Goal: Information Seeking & Learning: Understand process/instructions

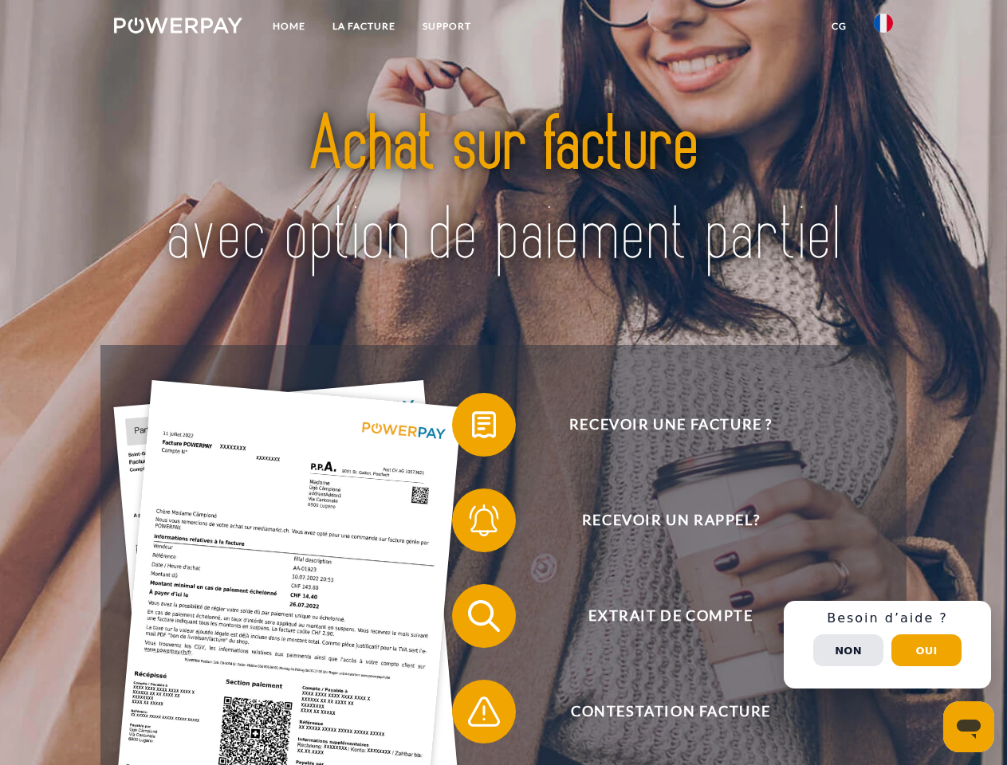
click at [178, 28] on img at bounding box center [178, 26] width 128 height 16
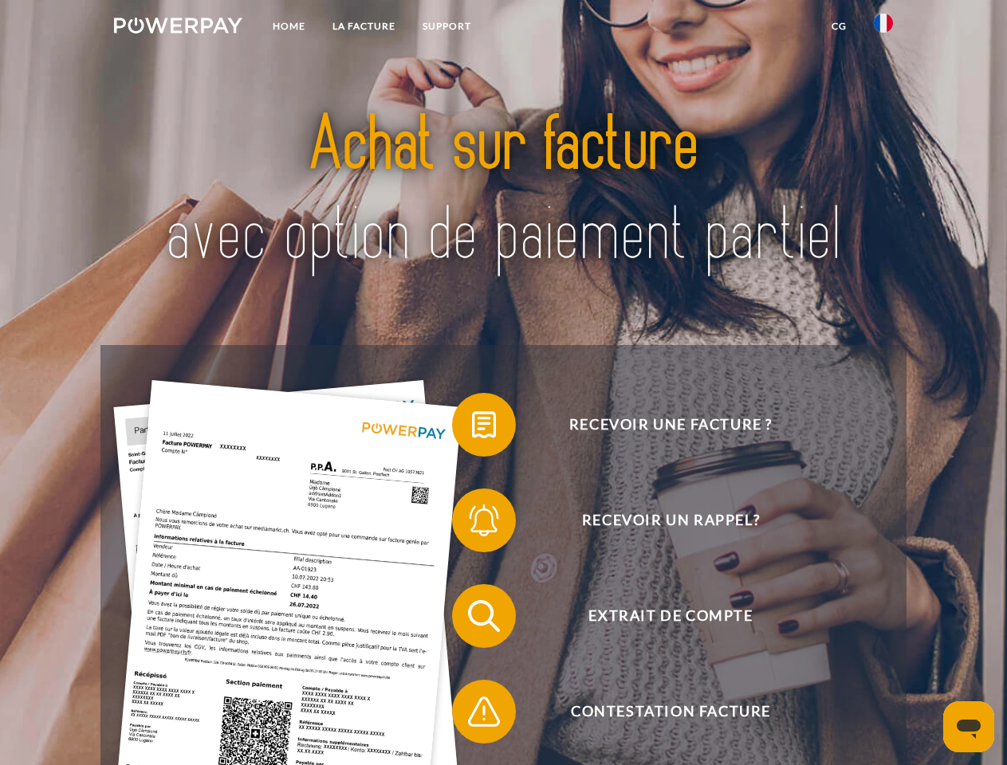
click at [883, 28] on img at bounding box center [883, 23] width 19 height 19
click at [839, 26] on link "CG" at bounding box center [839, 26] width 42 height 29
click at [472, 428] on span at bounding box center [460, 425] width 80 height 80
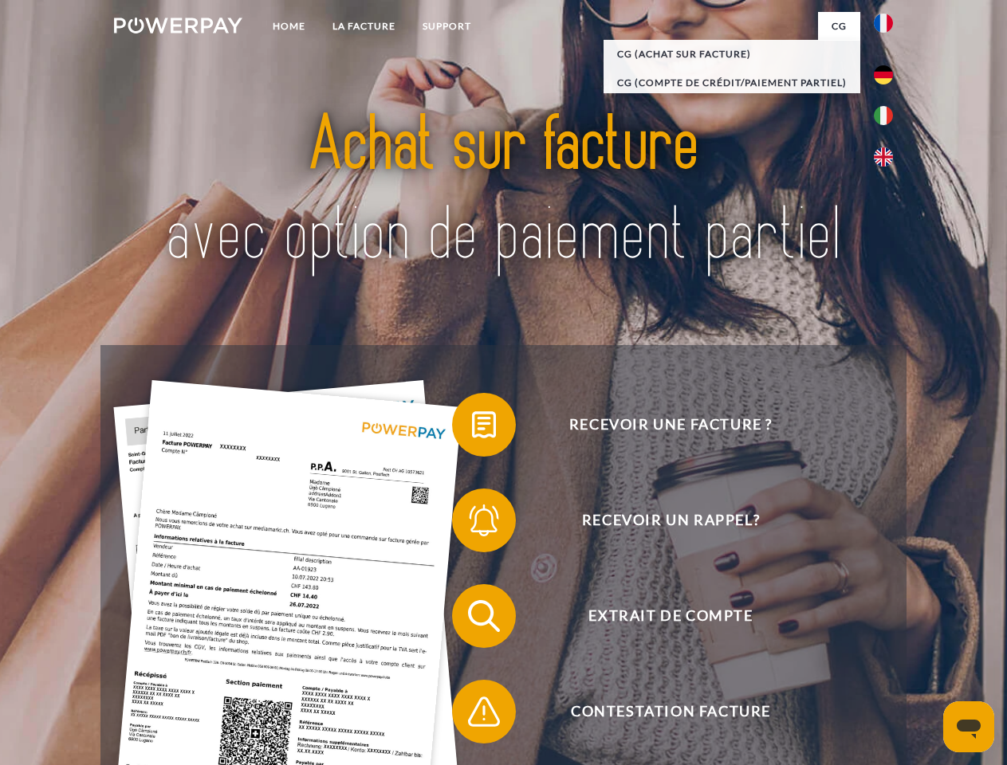
click at [472, 524] on span at bounding box center [460, 521] width 80 height 80
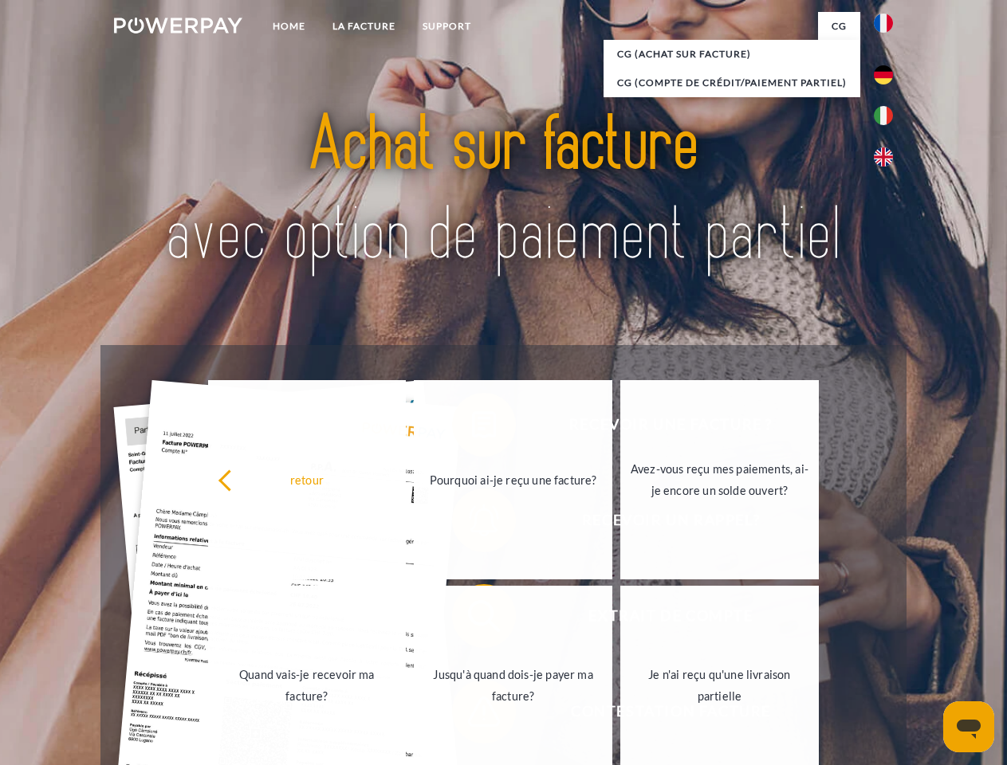
click at [472, 619] on link "Jusqu'à quand dois-je payer ma facture?" at bounding box center [513, 685] width 199 height 199
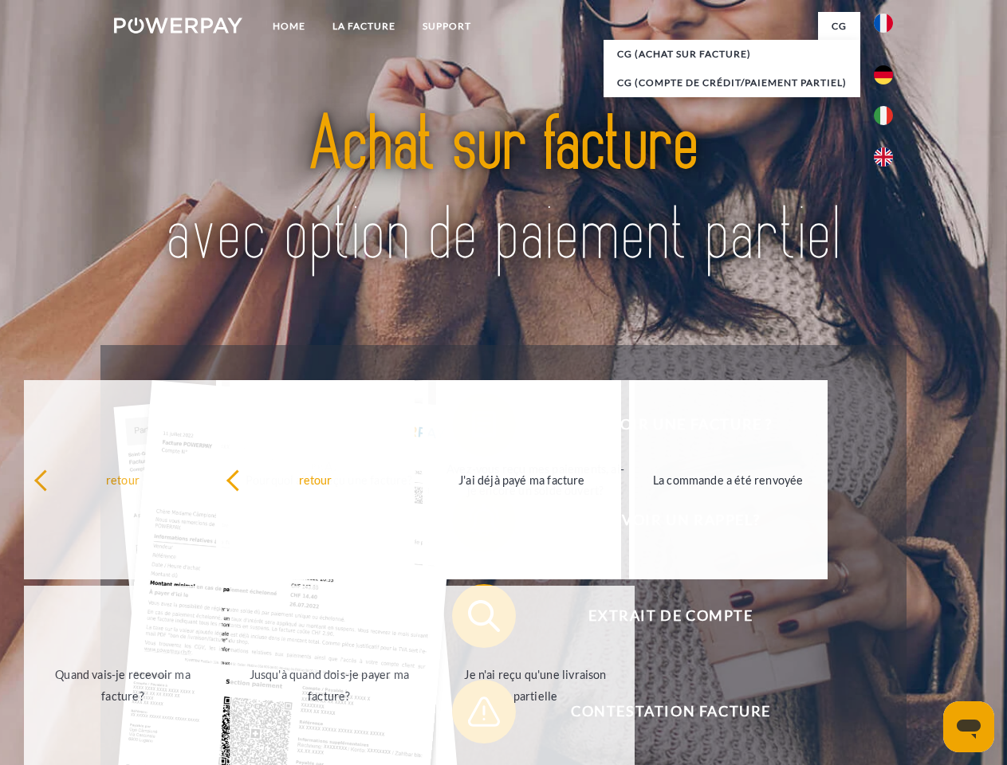
click at [472, 715] on span at bounding box center [460, 712] width 80 height 80
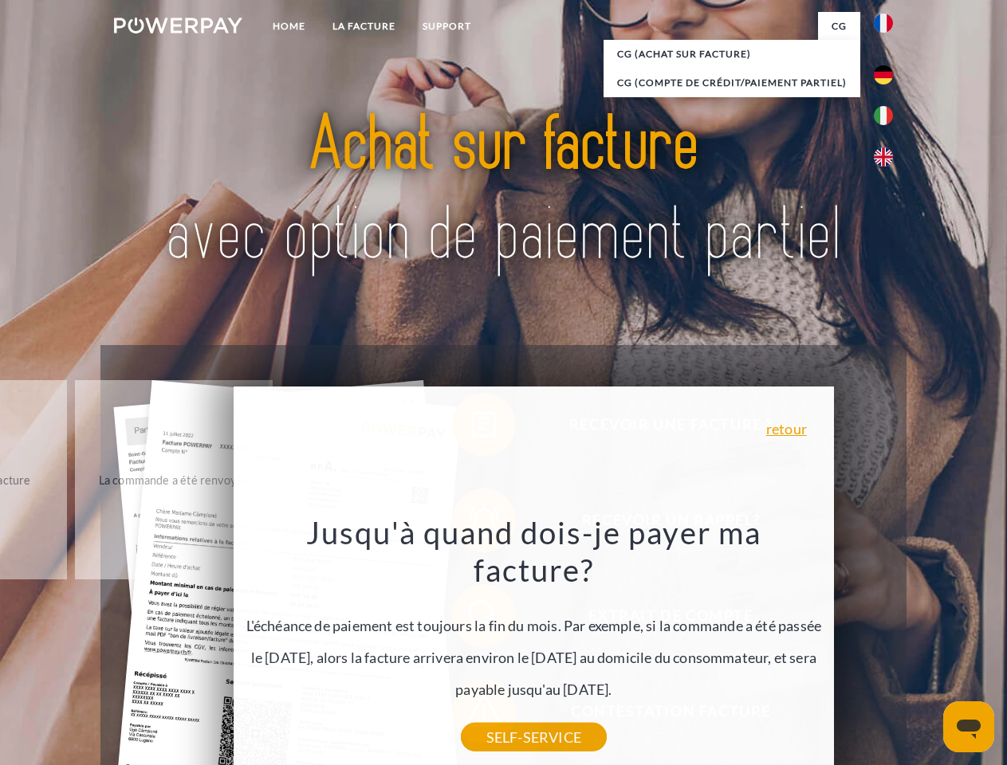
click at [887, 645] on div "Recevoir une facture ? Recevoir un rappel? Extrait de compte retour" at bounding box center [502, 664] width 805 height 638
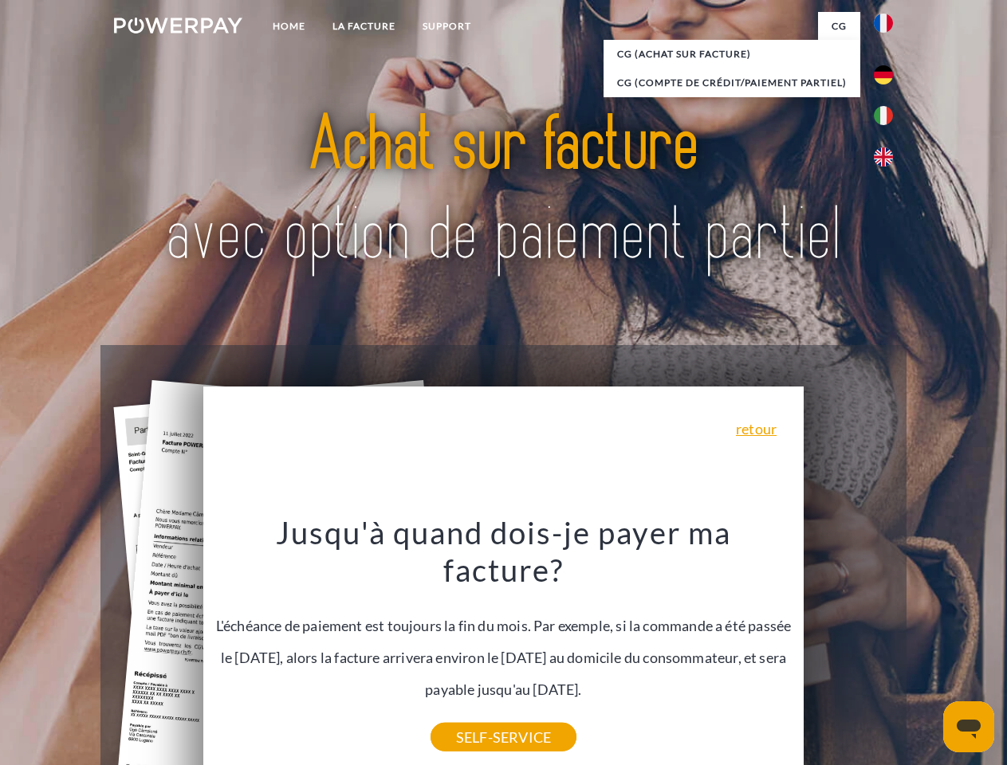
click at [848, 648] on span "Extrait de compte" at bounding box center [670, 616] width 391 height 64
click at [926, 651] on header "Home LA FACTURE Support" at bounding box center [503, 550] width 1007 height 1101
